Goal: Find specific page/section: Find specific page/section

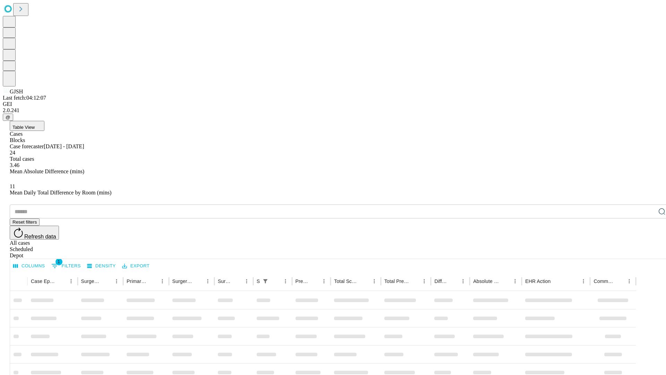
click at [648, 252] on div "Depot" at bounding box center [340, 255] width 661 height 6
